Goal: Navigation & Orientation: Find specific page/section

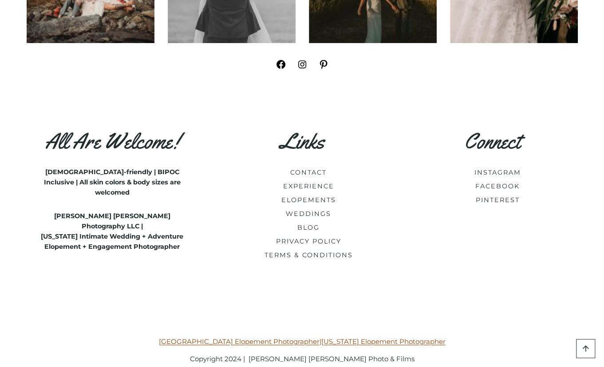
scroll to position [5265, 0]
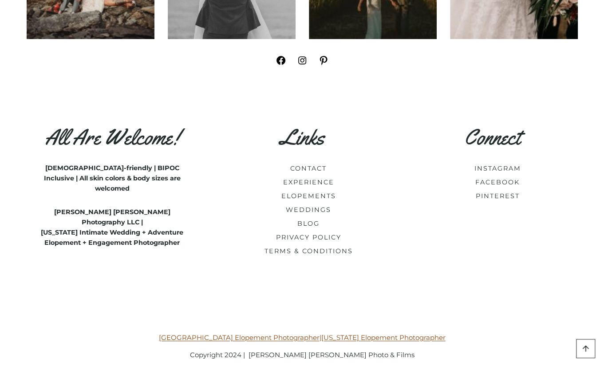
click at [415, 199] on div "All Are Welcome! [DEMOGRAPHIC_DATA]-friendly | BIPOC Inclusive | All skin color…" at bounding box center [302, 205] width 530 height 214
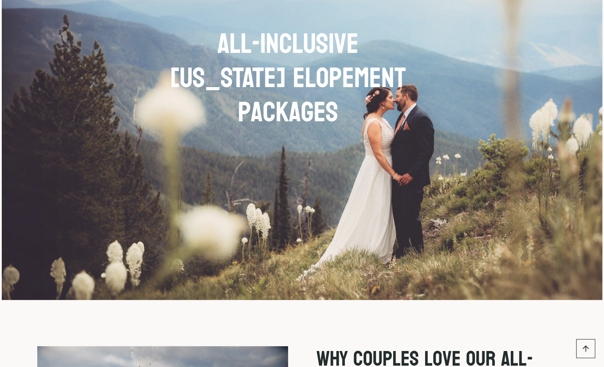
scroll to position [0, 0]
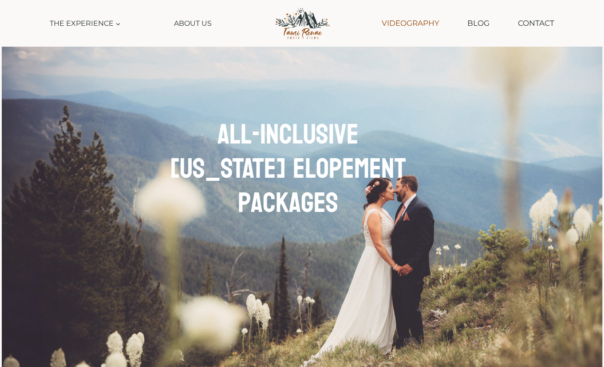
click at [412, 26] on link "Videography" at bounding box center [410, 23] width 67 height 23
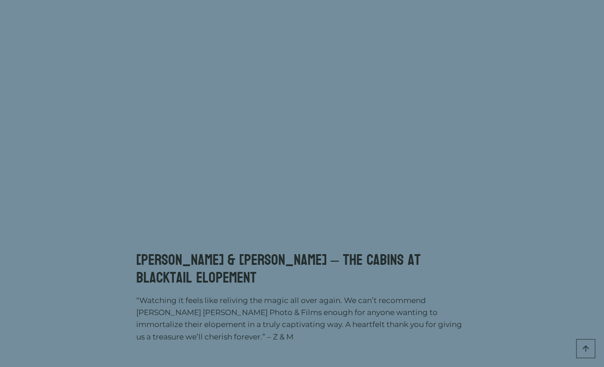
scroll to position [832, 0]
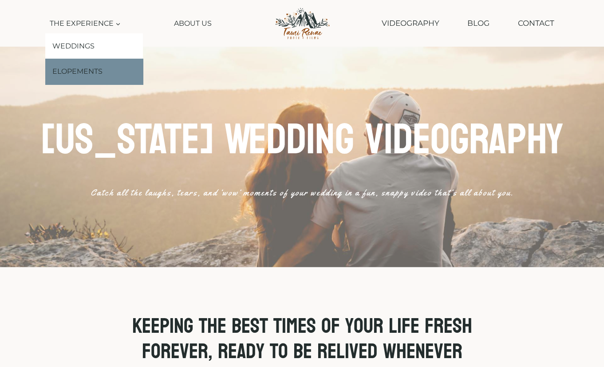
click at [90, 65] on link "Elopements" at bounding box center [94, 72] width 98 height 26
